Goal: Task Accomplishment & Management: Use online tool/utility

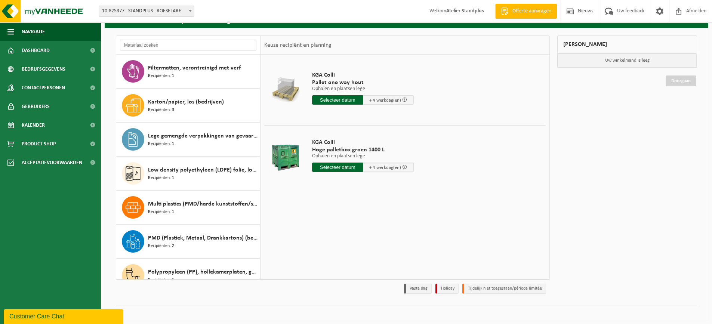
scroll to position [81, 0]
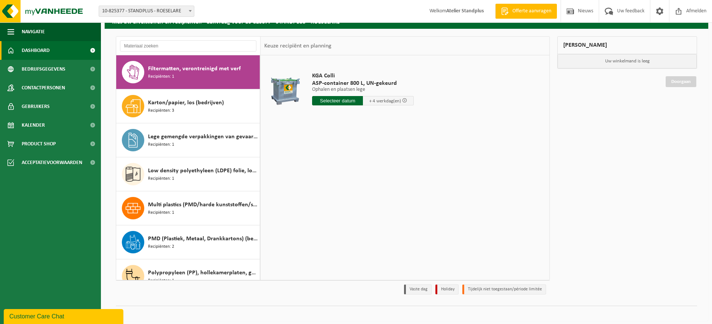
click at [28, 44] on span "Dashboard" at bounding box center [36, 50] width 28 height 19
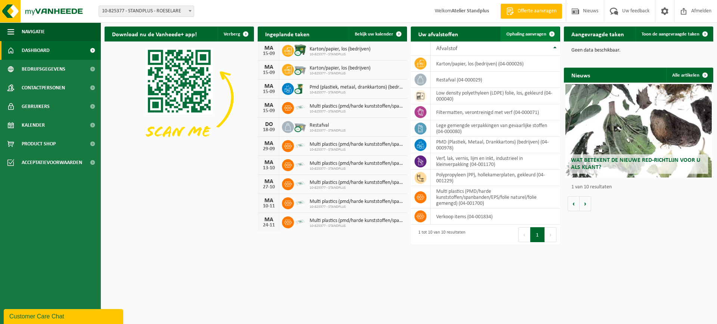
click at [537, 29] on link "Ophaling aanvragen" at bounding box center [530, 34] width 59 height 15
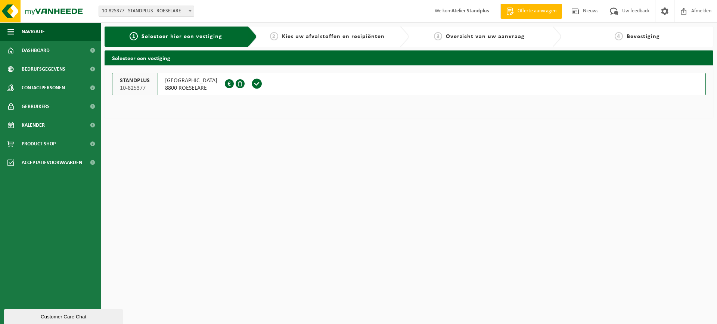
click at [261, 85] on span at bounding box center [256, 83] width 11 height 11
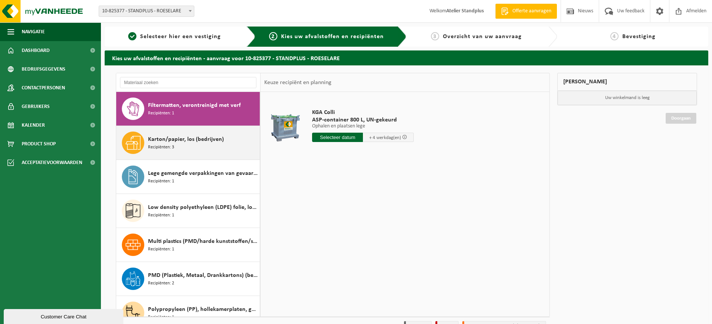
click at [165, 138] on span "Karton/papier, los (bedrijven)" at bounding box center [186, 139] width 76 height 9
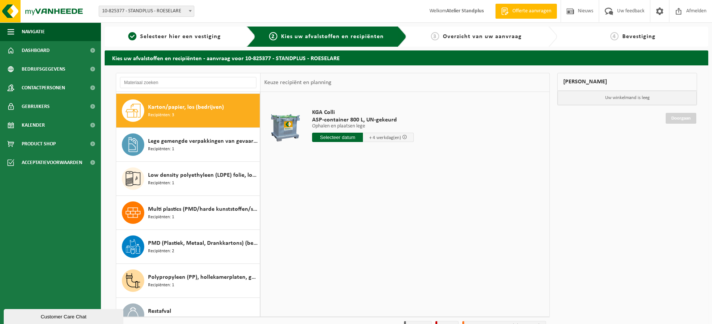
scroll to position [34, 0]
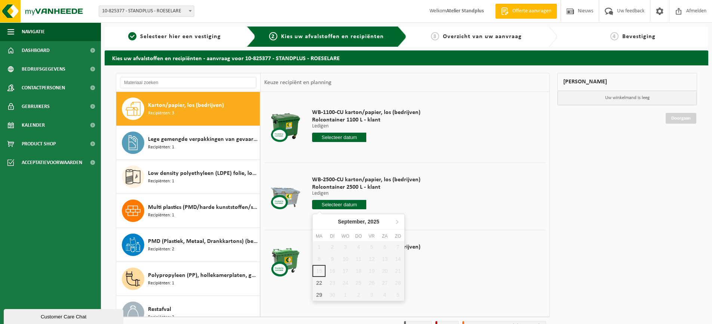
click at [338, 207] on input "text" at bounding box center [339, 204] width 54 height 9
click at [323, 284] on div "22" at bounding box center [318, 283] width 13 height 12
type input "Van 2025-09-22"
type input "2025-09-22"
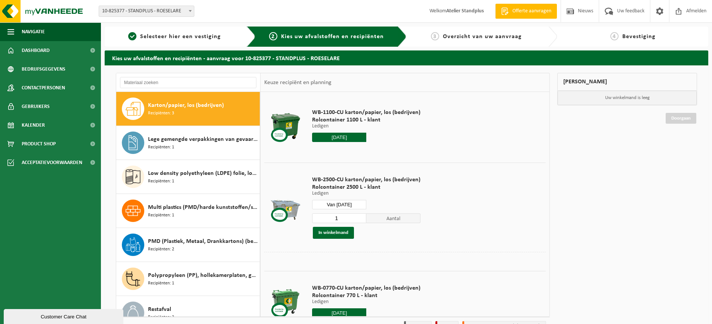
click at [352, 138] on input "2025-09-22" at bounding box center [339, 137] width 54 height 9
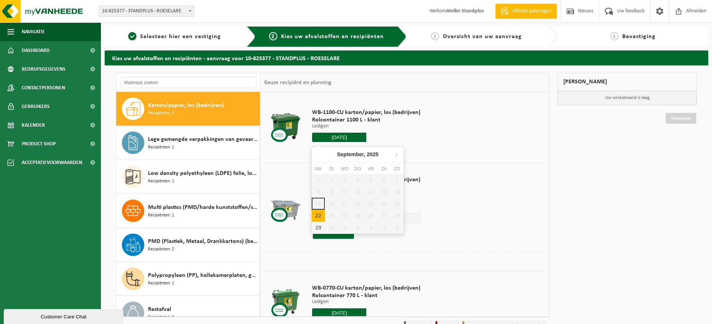
click at [319, 218] on div "22" at bounding box center [318, 216] width 13 height 12
click at [482, 206] on td "WB-2500-CU karton/papier, los (bedrijven) Rolcontainer 2500 L - klant Ledigen L…" at bounding box center [425, 207] width 239 height 89
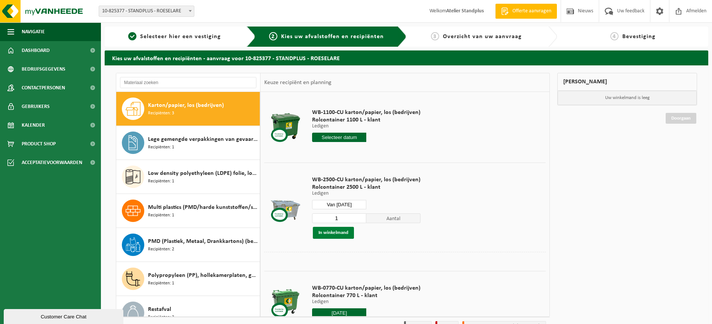
click at [346, 233] on button "In winkelmand" at bounding box center [333, 233] width 41 height 12
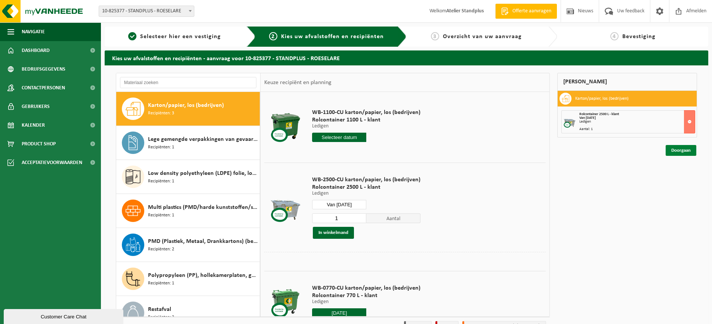
click at [678, 152] on link "Doorgaan" at bounding box center [680, 150] width 31 height 11
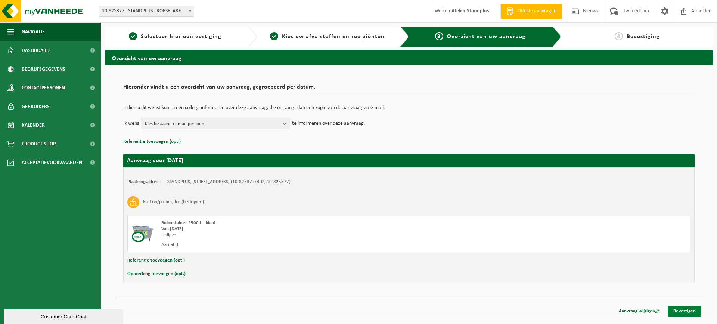
click at [685, 312] on link "Bevestigen" at bounding box center [685, 311] width 34 height 11
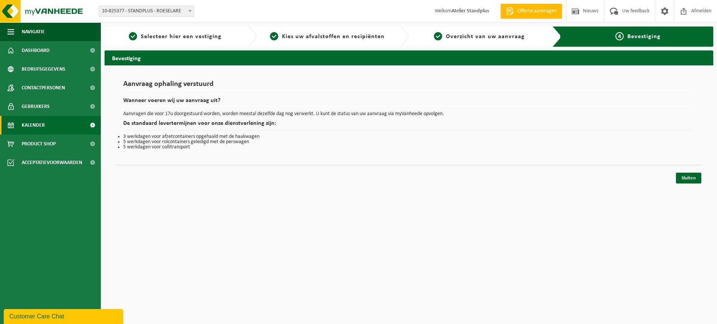
click at [77, 124] on link "Kalender" at bounding box center [50, 125] width 101 height 19
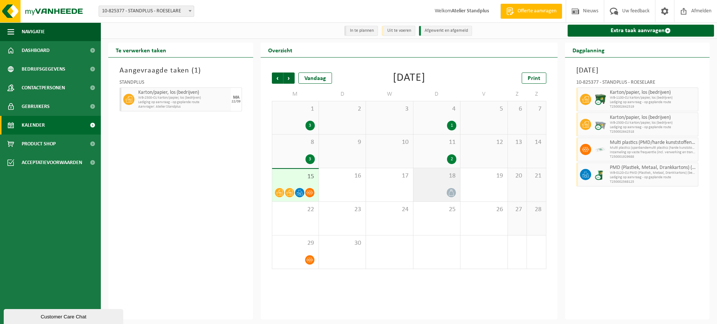
click at [442, 192] on div at bounding box center [436, 193] width 39 height 10
